Goal: Transaction & Acquisition: Purchase product/service

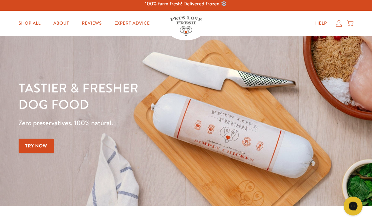
scroll to position [3, 0]
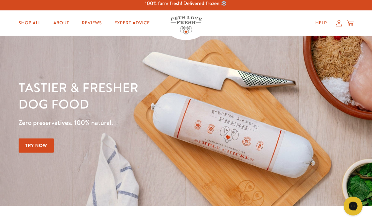
click at [32, 23] on link "Shop All" at bounding box center [30, 23] width 32 height 13
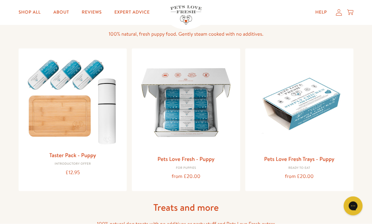
scroll to position [238, 0]
click at [192, 133] on img at bounding box center [186, 102] width 98 height 98
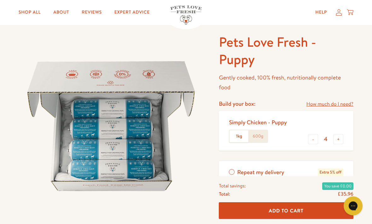
scroll to position [26, 0]
click at [338, 138] on button "+" at bounding box center [338, 139] width 10 height 10
type input "5"
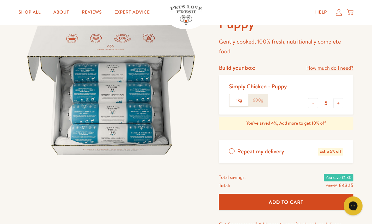
scroll to position [62, 0]
click at [287, 201] on span "Add To Cart" at bounding box center [286, 202] width 35 height 7
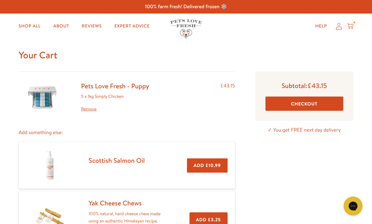
click at [304, 104] on button "Checkout" at bounding box center [305, 104] width 78 height 14
